Goal: Task Accomplishment & Management: Manage account settings

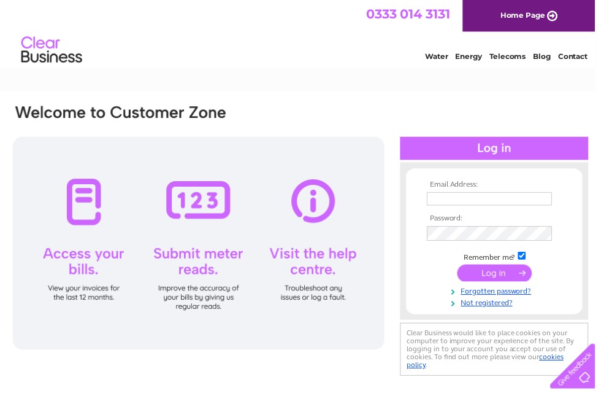
click at [476, 197] on input "text" at bounding box center [494, 200] width 126 height 13
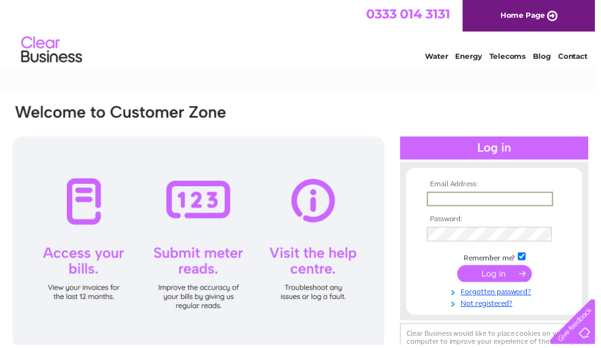
scroll to position [148, 0]
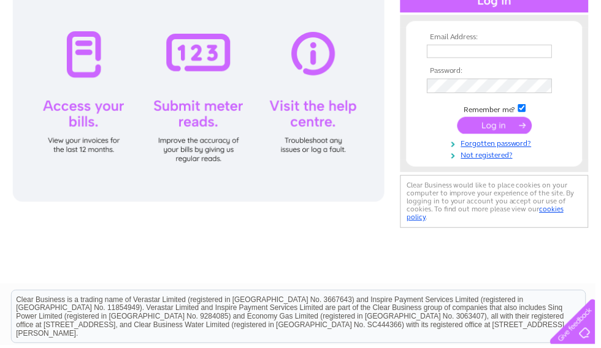
type input "targetstorageservices@gmail.com"
click at [502, 123] on input "submit" at bounding box center [499, 126] width 75 height 17
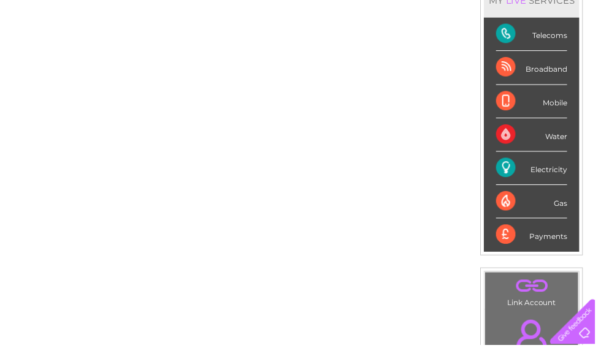
scroll to position [188, 0]
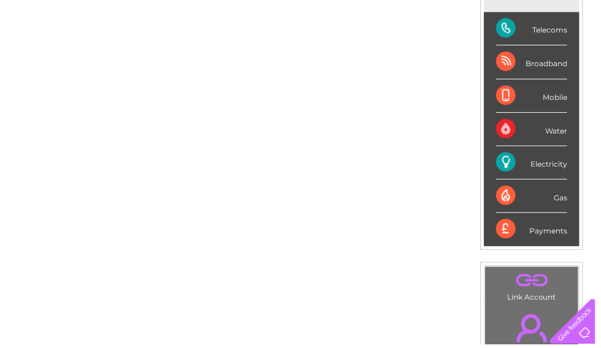
click at [555, 166] on div "Electricity" at bounding box center [537, 165] width 72 height 34
click at [526, 162] on div "Electricity" at bounding box center [537, 165] width 72 height 34
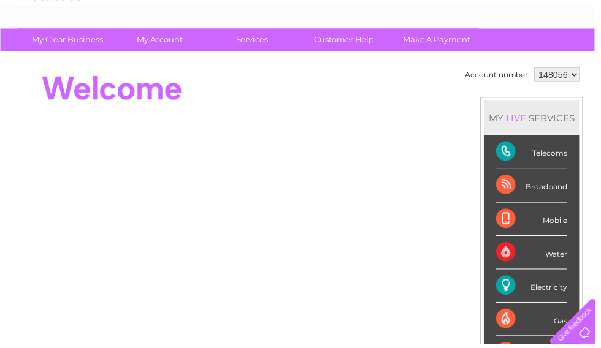
scroll to position [67, 0]
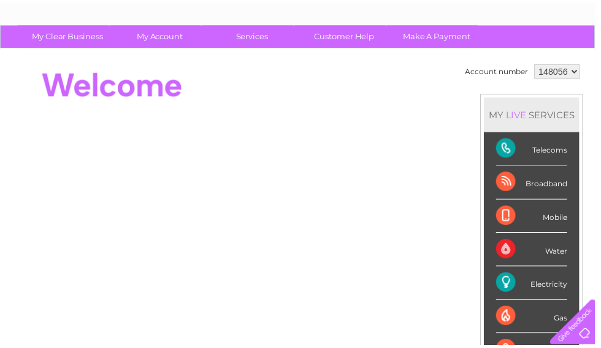
click at [547, 348] on div "Payments" at bounding box center [537, 352] width 72 height 33
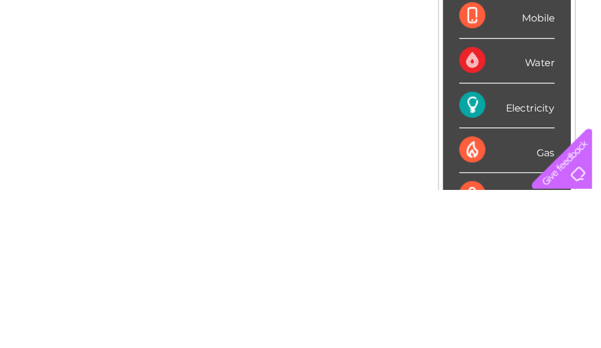
scroll to position [219, 6]
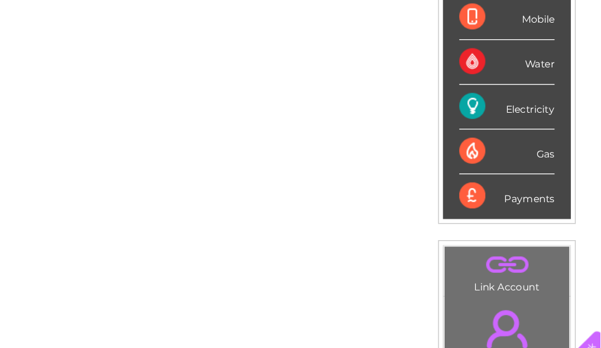
click at [495, 184] on div "Payments" at bounding box center [531, 200] width 72 height 33
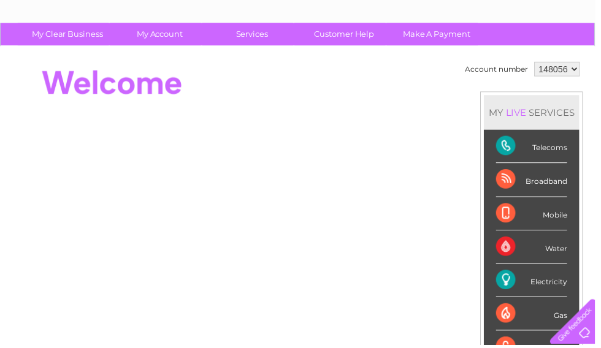
scroll to position [0, 0]
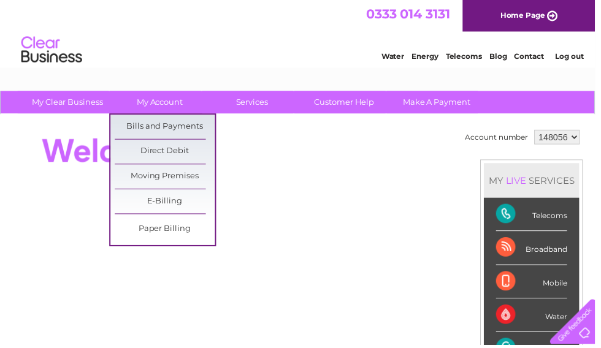
click at [192, 126] on link "Bills and Payments" at bounding box center [166, 128] width 101 height 25
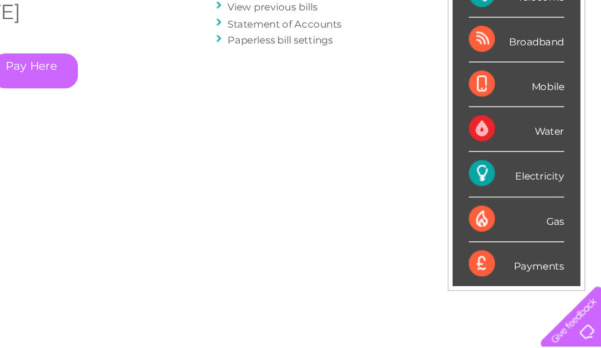
scroll to position [148, 6]
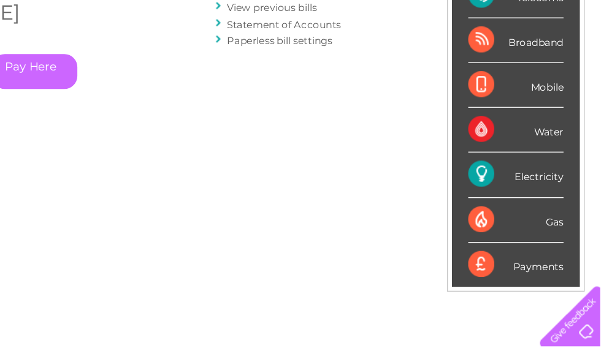
click at [502, 202] on div "Electricity" at bounding box center [538, 219] width 72 height 34
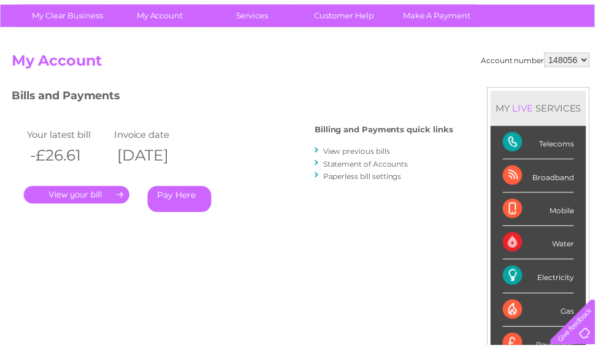
scroll to position [88, 0]
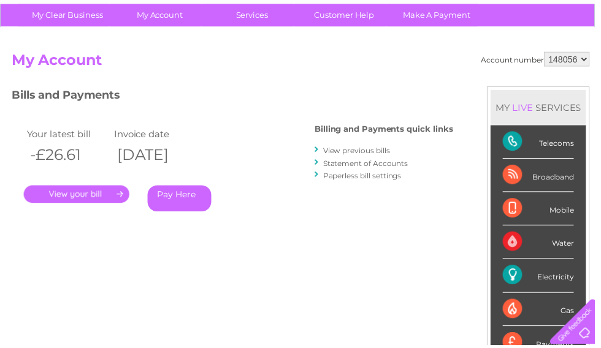
click at [374, 150] on link "View previous bills" at bounding box center [359, 152] width 67 height 9
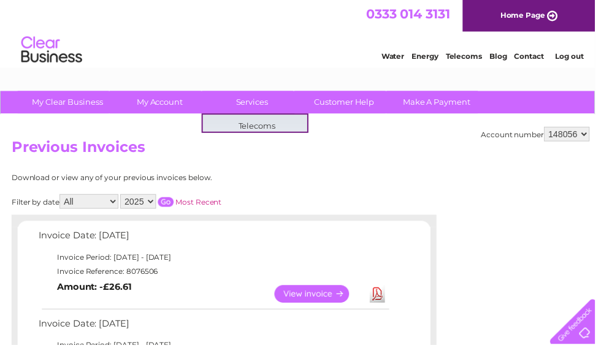
click at [420, 151] on h2 "Previous Invoices" at bounding box center [304, 151] width 584 height 23
click at [338, 290] on link "View" at bounding box center [322, 297] width 90 height 18
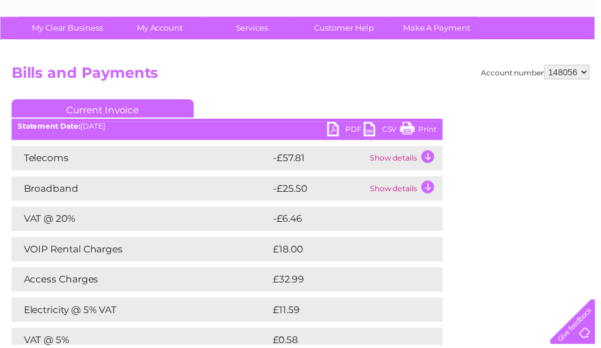
scroll to position [83, 0]
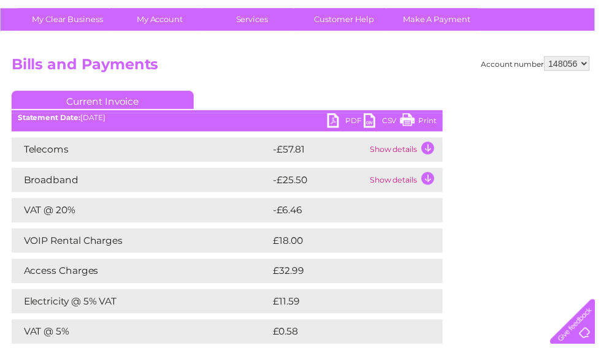
click at [366, 116] on link "PDF" at bounding box center [349, 124] width 37 height 18
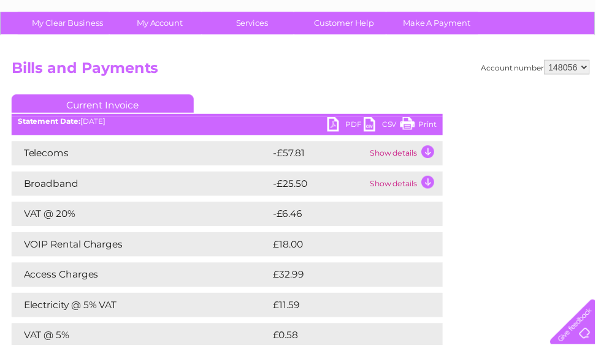
scroll to position [0, 0]
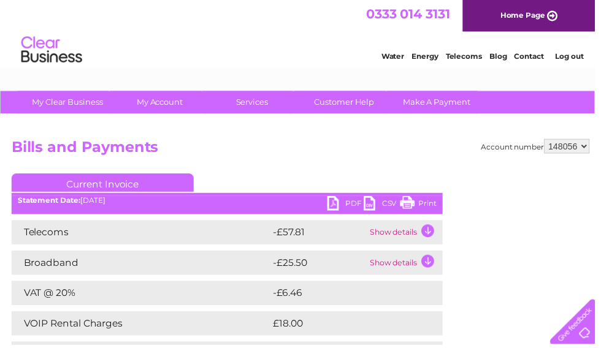
click at [383, 203] on link "CSV" at bounding box center [385, 207] width 37 height 18
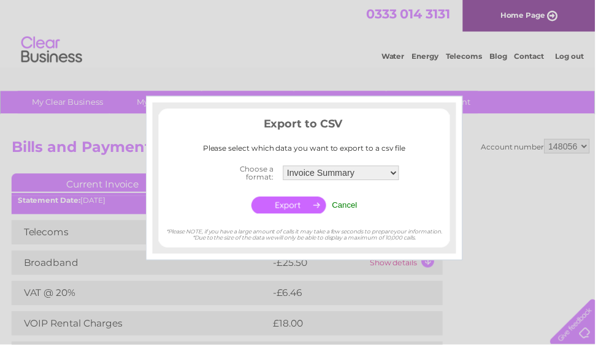
click at [352, 202] on input "Cancel" at bounding box center [349, 206] width 26 height 9
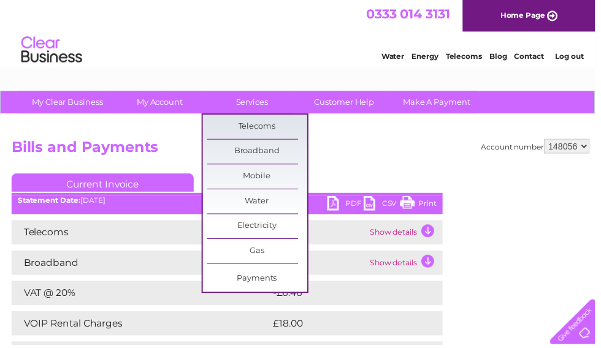
click at [340, 156] on h2 "Bills and Payments" at bounding box center [304, 151] width 584 height 23
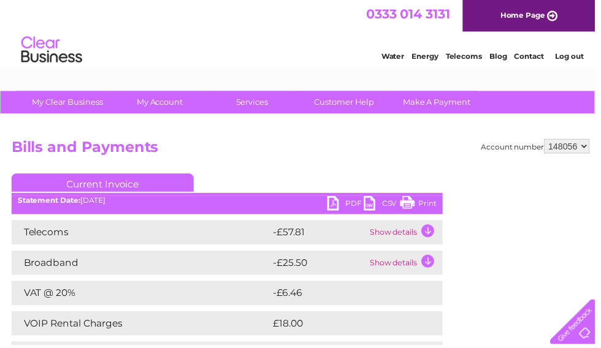
click at [572, 56] on link "Log out" at bounding box center [575, 56] width 29 height 9
